Goal: Task Accomplishment & Management: Manage account settings

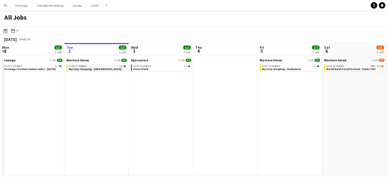
click at [101, 70] on span "Mystery shopping--[GEOGRAPHIC_DATA]" at bounding box center [95, 69] width 53 height 4
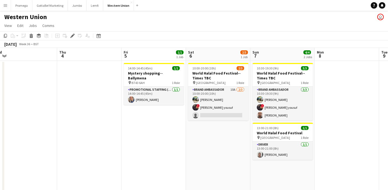
scroll to position [0, 266]
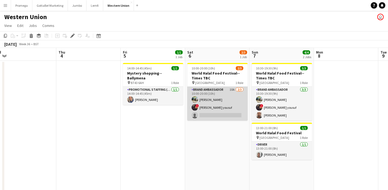
click at [226, 120] on app-card-role "Brand Ambassador 10A 2/3 10:00-20:00 (10h) Ali Saroosh ! Shahnaz Yousuf yousuf …" at bounding box center [217, 104] width 60 height 34
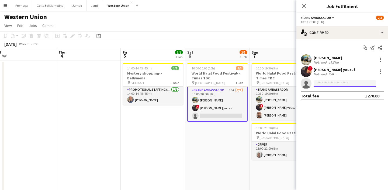
click at [334, 85] on input at bounding box center [345, 83] width 63 height 6
click at [308, 84] on icon "single-neutral-actions" at bounding box center [306, 85] width 11 height 12
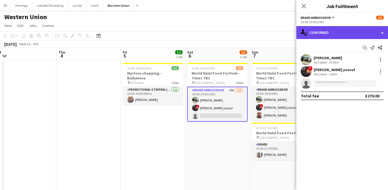
click at [348, 32] on div "single-neutral-actions-check-2 Confirmed" at bounding box center [343, 32] width 92 height 13
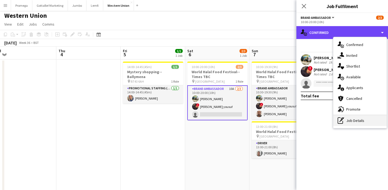
scroll to position [0, 0]
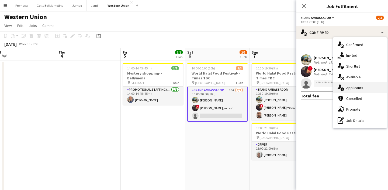
click at [360, 88] on span "Applicants" at bounding box center [355, 87] width 17 height 5
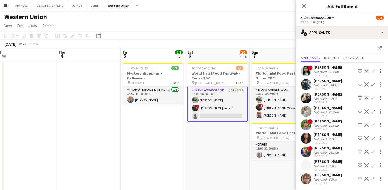
scroll to position [0, 0]
click at [306, 7] on icon "Close pop-in" at bounding box center [303, 6] width 5 height 5
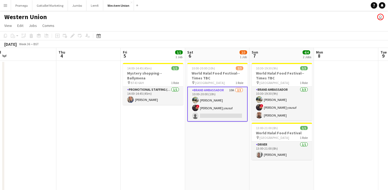
scroll to position [0, 246]
